Goal: Check status: Check status

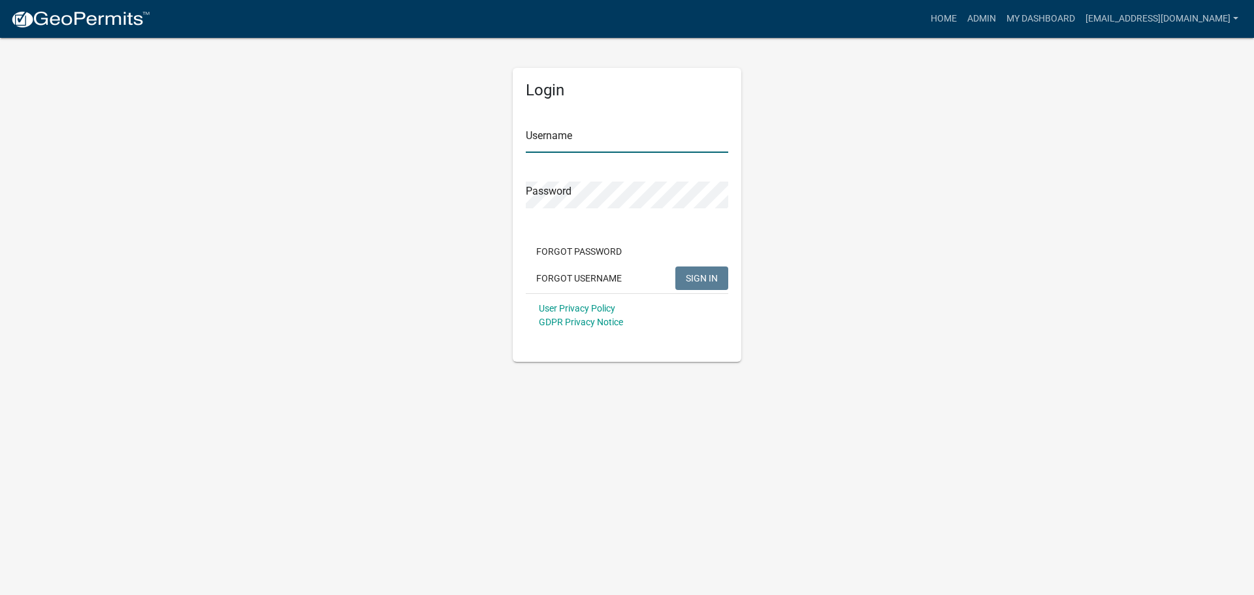
type input "[EMAIL_ADDRESS][DOMAIN_NAME]"
click at [723, 277] on button "SIGN IN" at bounding box center [701, 279] width 53 height 24
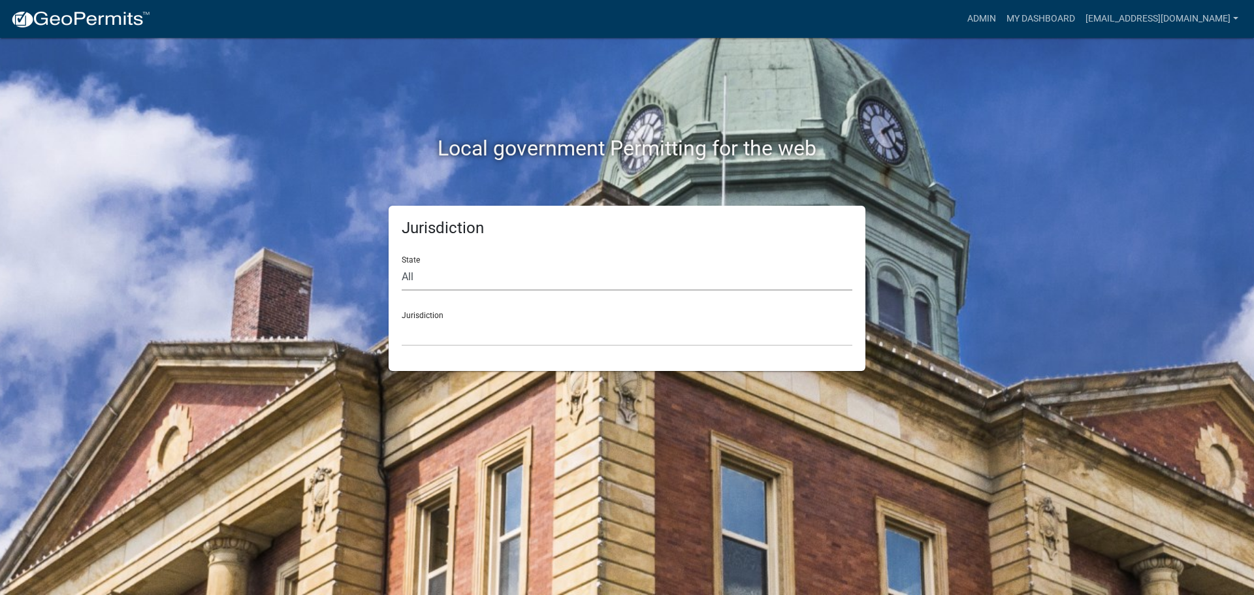
click at [449, 274] on select "All [US_STATE] [US_STATE] [US_STATE] [US_STATE] [US_STATE] [US_STATE] [US_STATE…" at bounding box center [627, 277] width 451 height 27
select select "[US_STATE]"
click at [402, 264] on select "All [US_STATE] [US_STATE] [US_STATE] [US_STATE] [US_STATE] [US_STATE] [US_STATE…" at bounding box center [627, 277] width 451 height 27
click at [585, 329] on select "[GEOGRAPHIC_DATA], [US_STATE] [GEOGRAPHIC_DATA], [US_STATE] [GEOGRAPHIC_DATA], …" at bounding box center [627, 332] width 451 height 27
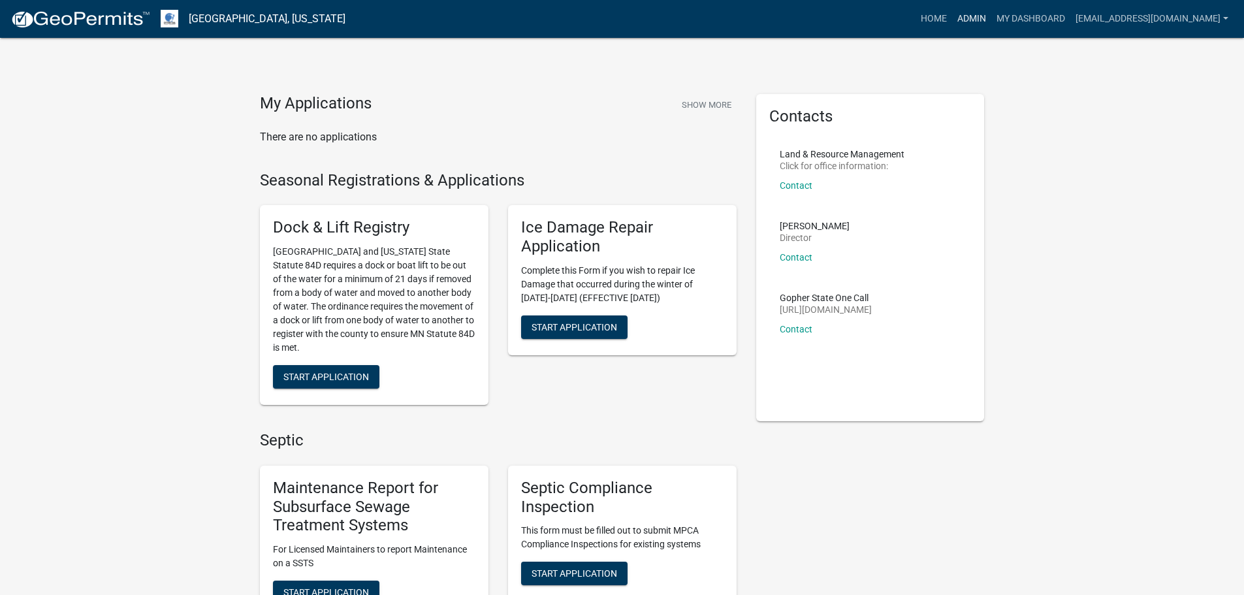
click at [958, 15] on link "Admin" at bounding box center [971, 19] width 39 height 25
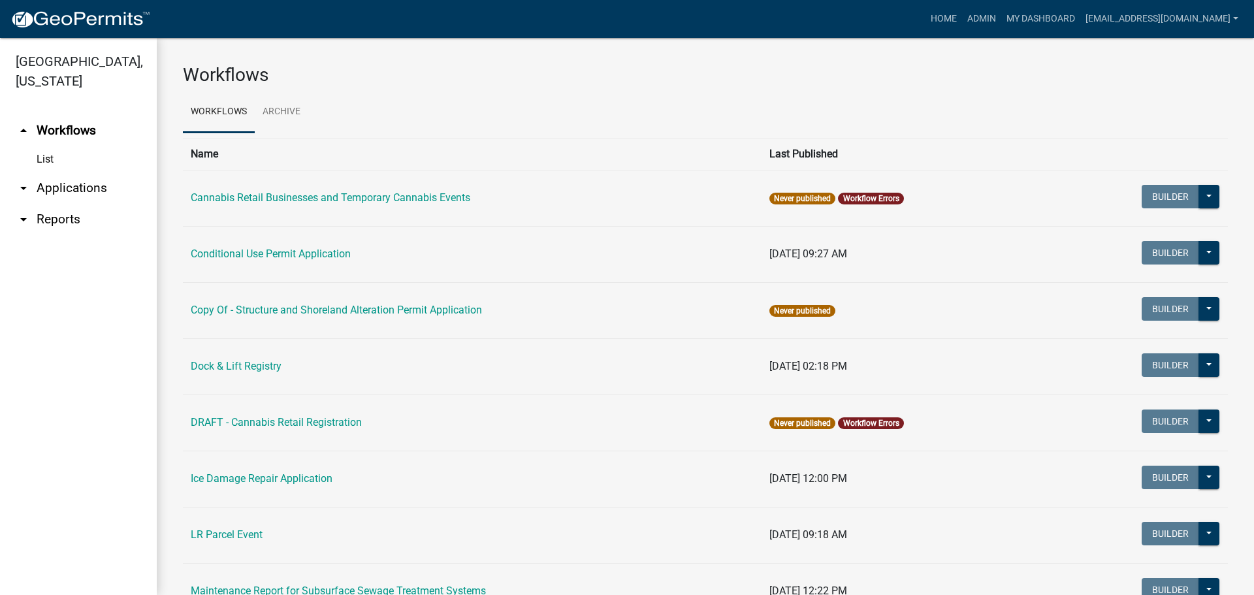
click at [59, 186] on link "arrow_drop_down Applications" at bounding box center [78, 187] width 157 height 31
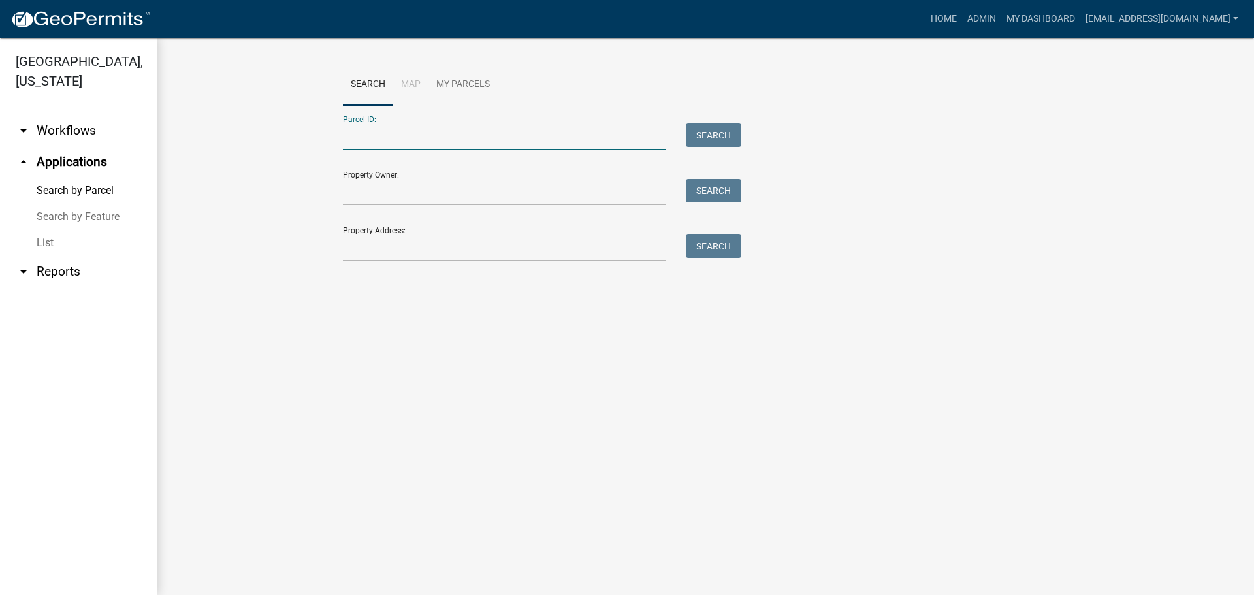
click at [367, 138] on input "Parcel ID:" at bounding box center [504, 136] width 323 height 27
click at [424, 142] on input "Parcel ID:" at bounding box center [504, 136] width 323 height 27
paste input "25000300195003"
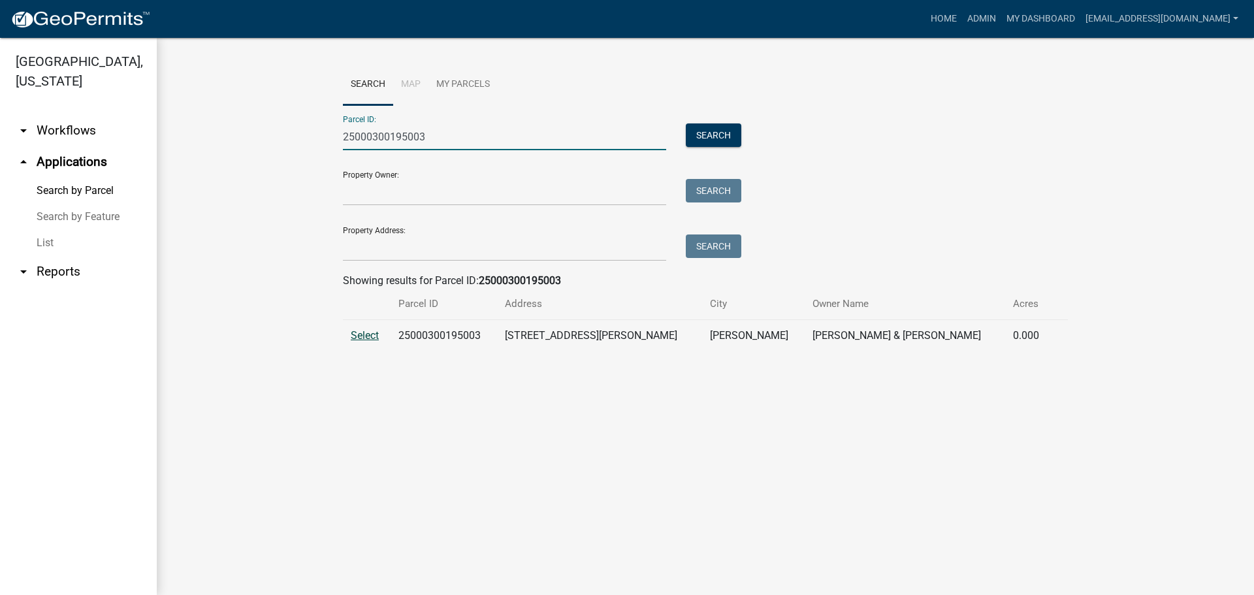
type input "25000300195003"
click at [364, 333] on span "Select" at bounding box center [365, 335] width 28 height 12
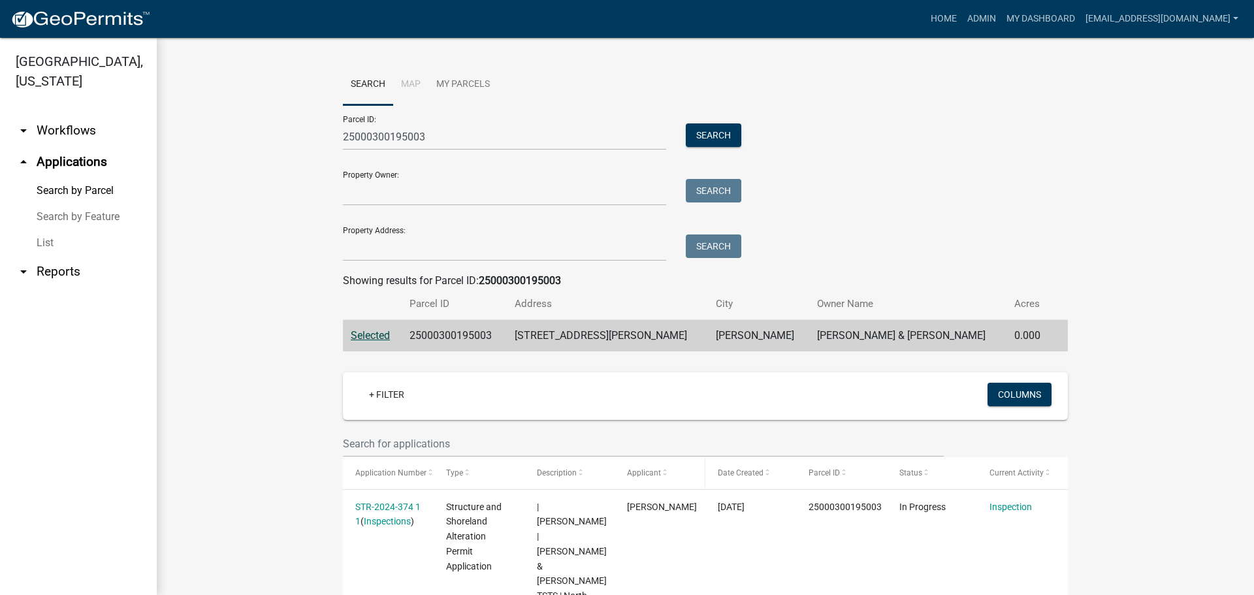
scroll to position [97, 0]
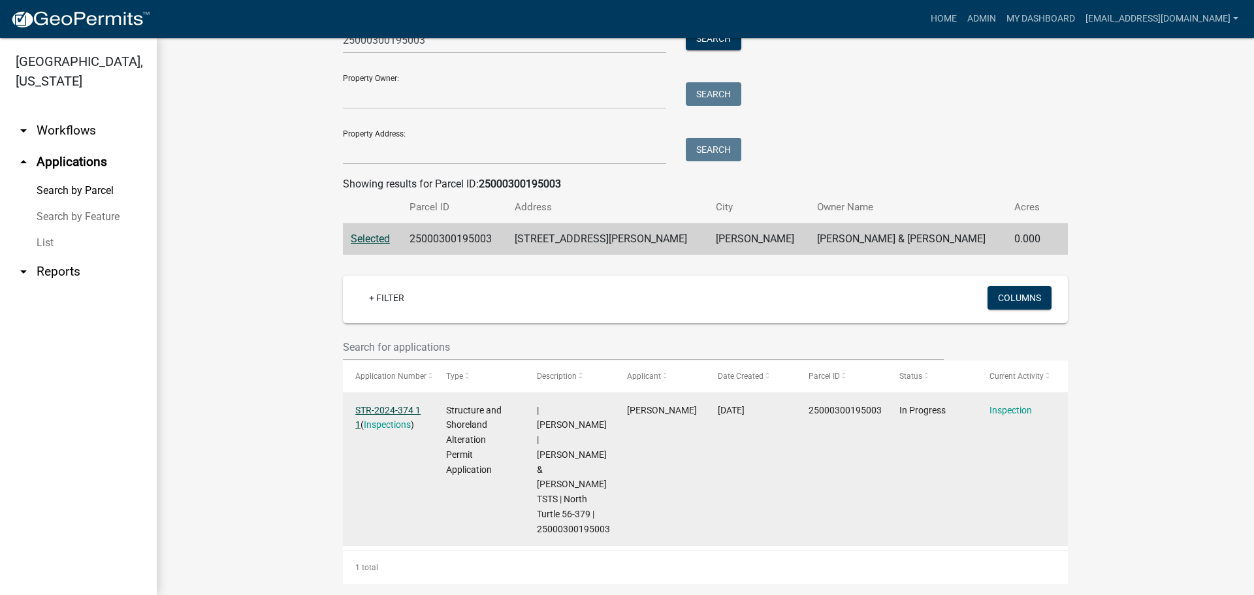
click at [387, 406] on link "STR-2024-374 1 1" at bounding box center [387, 417] width 65 height 25
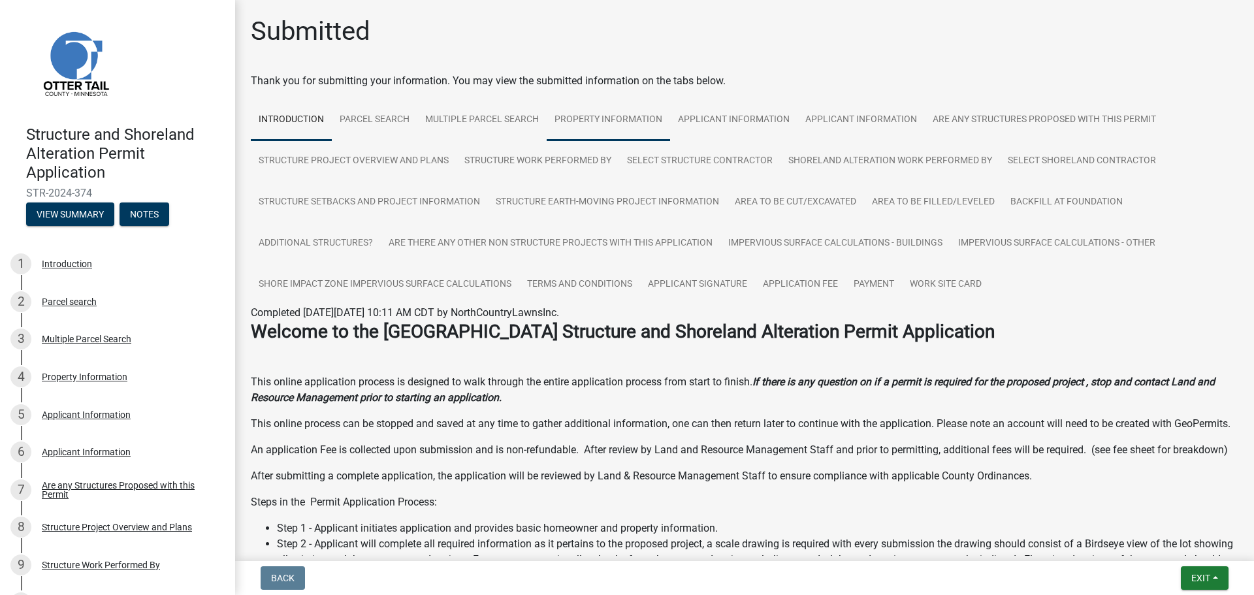
click at [615, 120] on link "Property Information" at bounding box center [608, 120] width 123 height 42
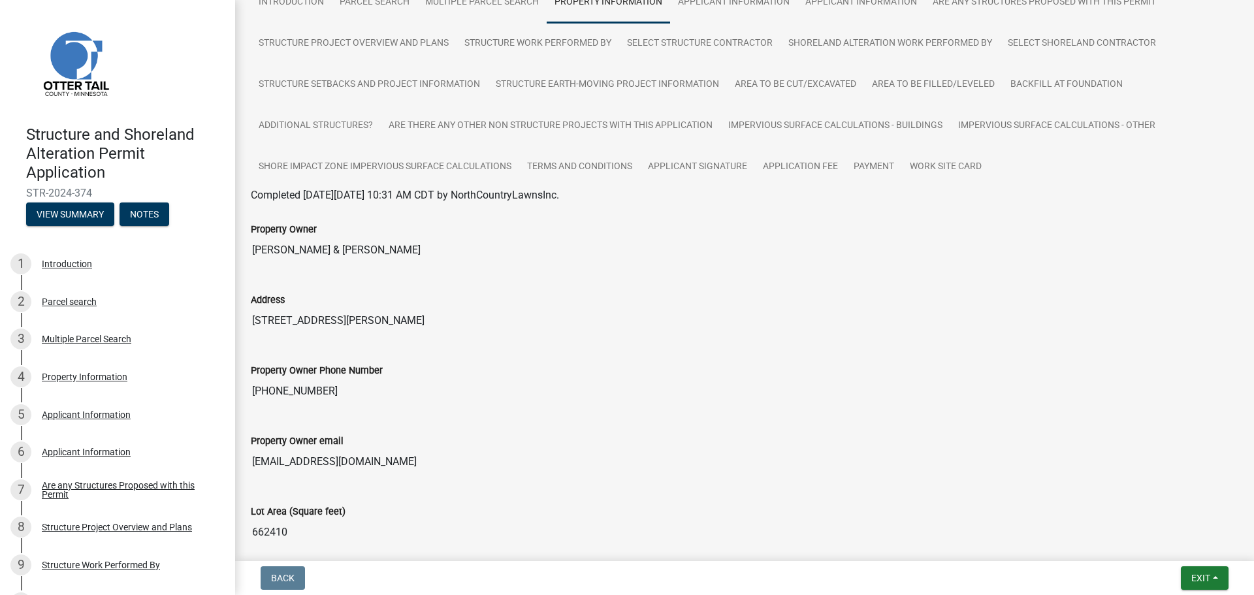
scroll to position [131, 0]
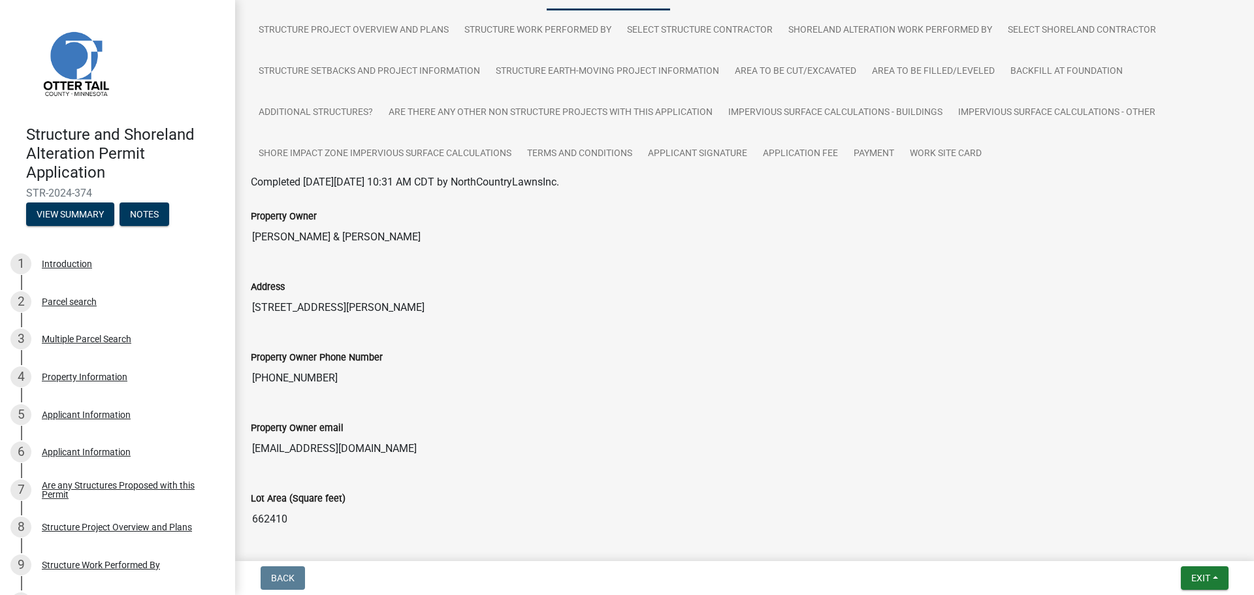
click at [278, 255] on div "Property Owner [PERSON_NAME] & [PERSON_NAME]" at bounding box center [744, 225] width 1007 height 71
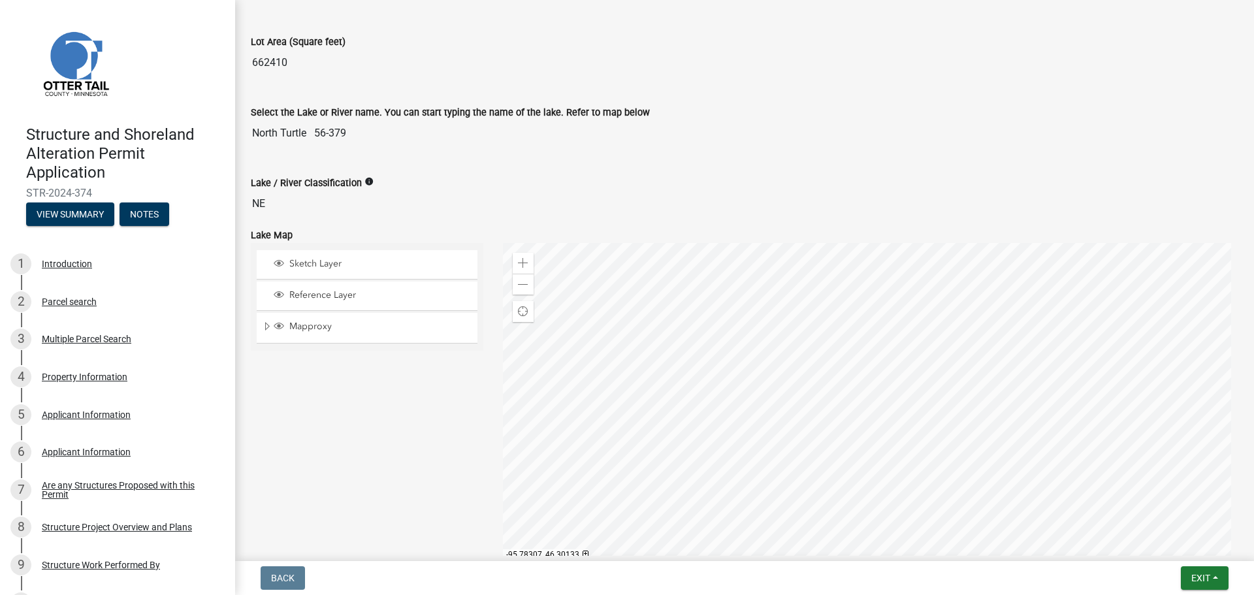
scroll to position [588, 0]
